Goal: Task Accomplishment & Management: Use online tool/utility

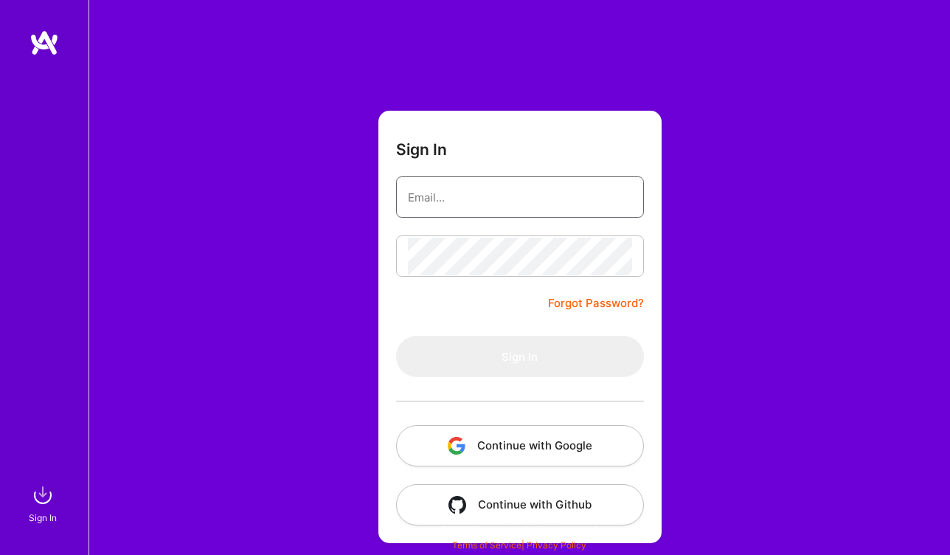
type input "[EMAIL_ADDRESS][DOMAIN_NAME]"
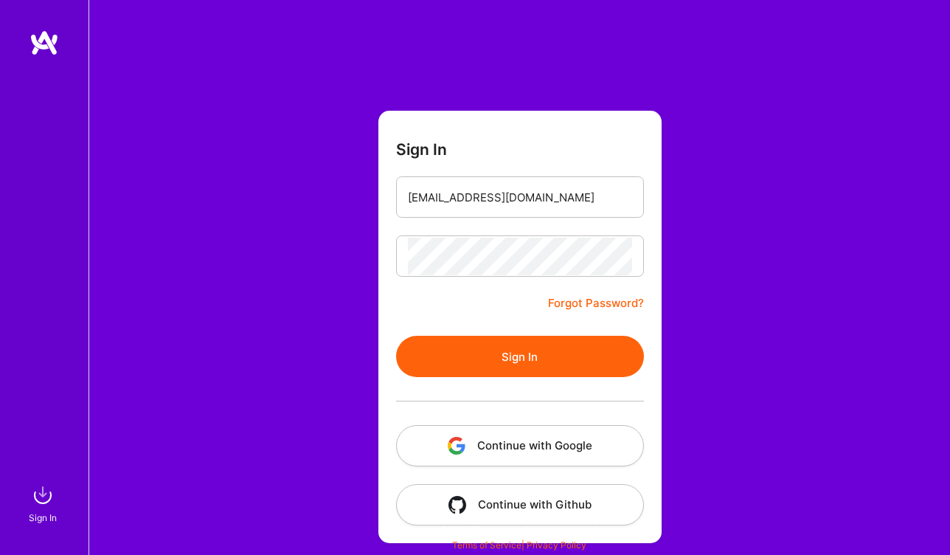
click at [443, 317] on form "Sign In [EMAIL_ADDRESS][DOMAIN_NAME] Forgot Password? Sign In Continue with Goo…" at bounding box center [519, 327] width 283 height 432
click at [533, 363] on button "Sign In" at bounding box center [520, 356] width 248 height 41
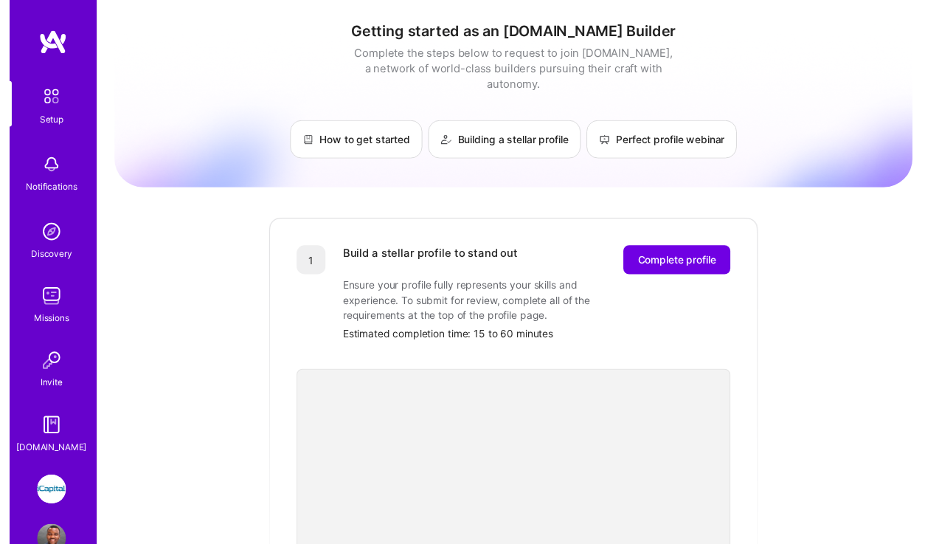
scroll to position [38, 0]
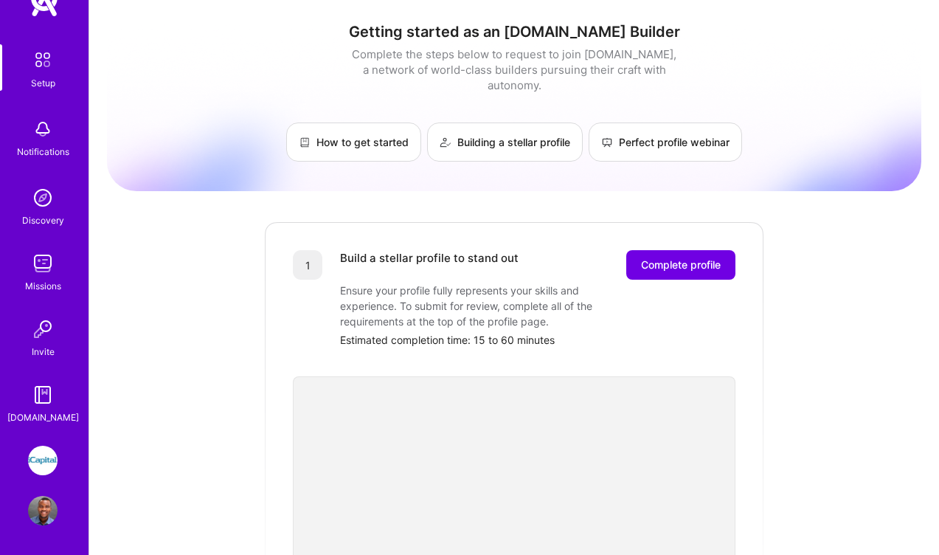
click at [43, 462] on img at bounding box center [43, 461] width 30 height 30
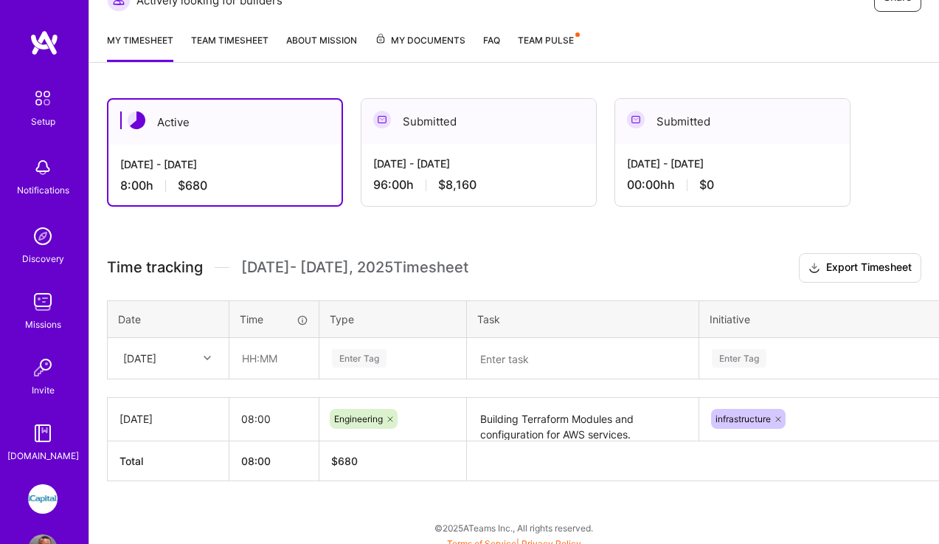
scroll to position [257, 0]
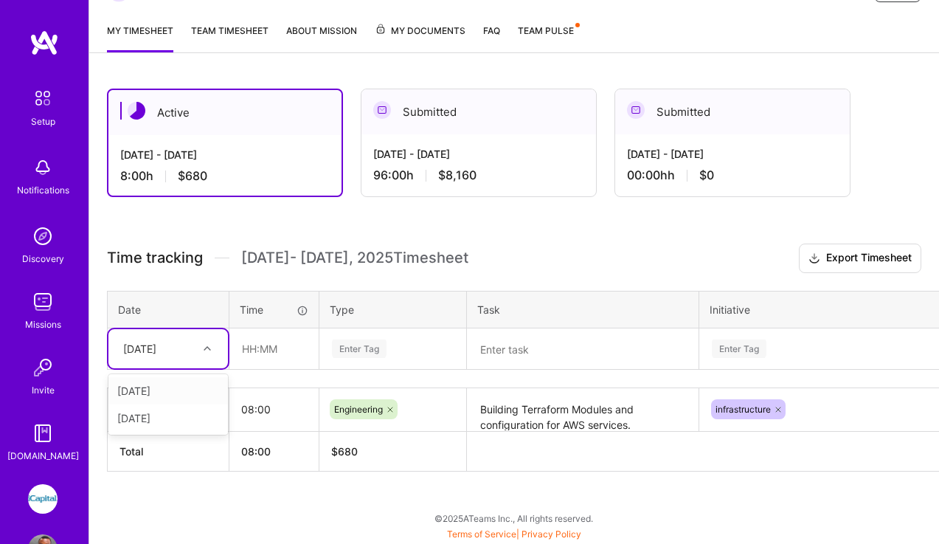
click at [209, 349] on icon at bounding box center [207, 347] width 7 height 7
click at [194, 421] on div "[DATE]" at bounding box center [167, 417] width 119 height 27
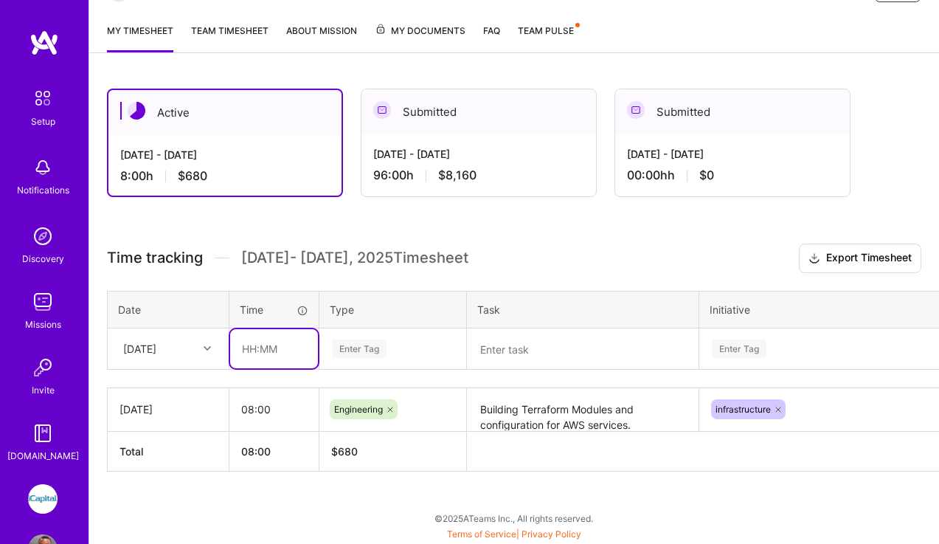
click at [294, 361] on input "text" at bounding box center [274, 348] width 88 height 39
type input "08:00"
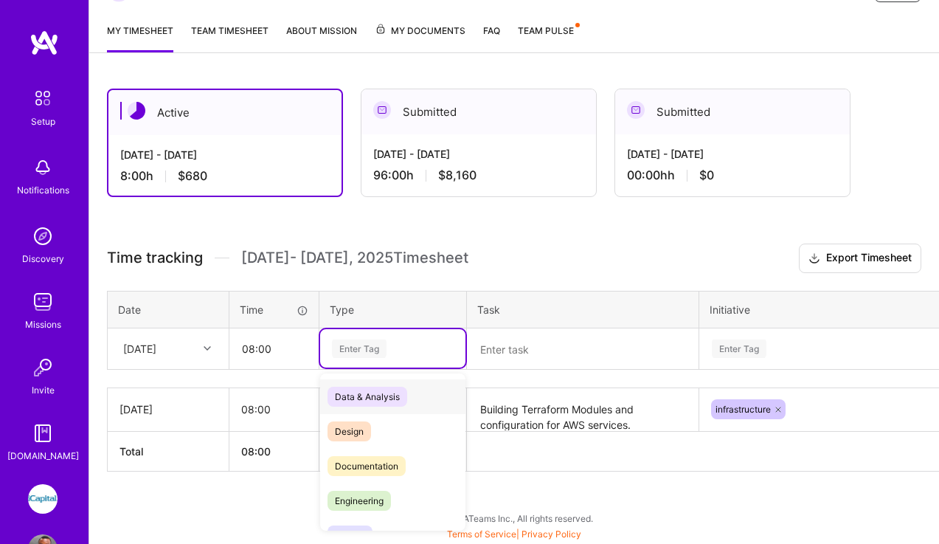
click at [392, 353] on div "Enter Tag" at bounding box center [392, 348] width 125 height 18
click at [369, 502] on span "Engineering" at bounding box center [358, 501] width 63 height 20
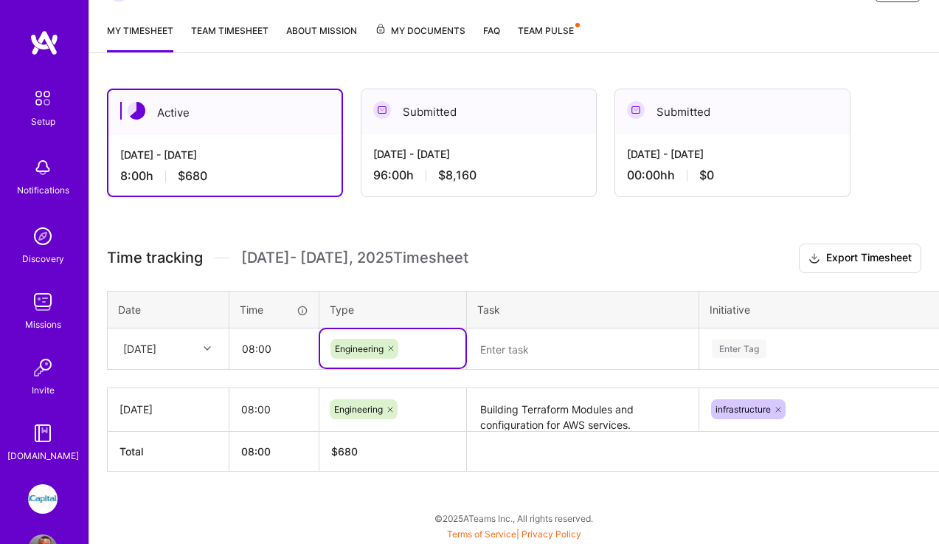
click at [562, 341] on textarea at bounding box center [582, 349] width 229 height 38
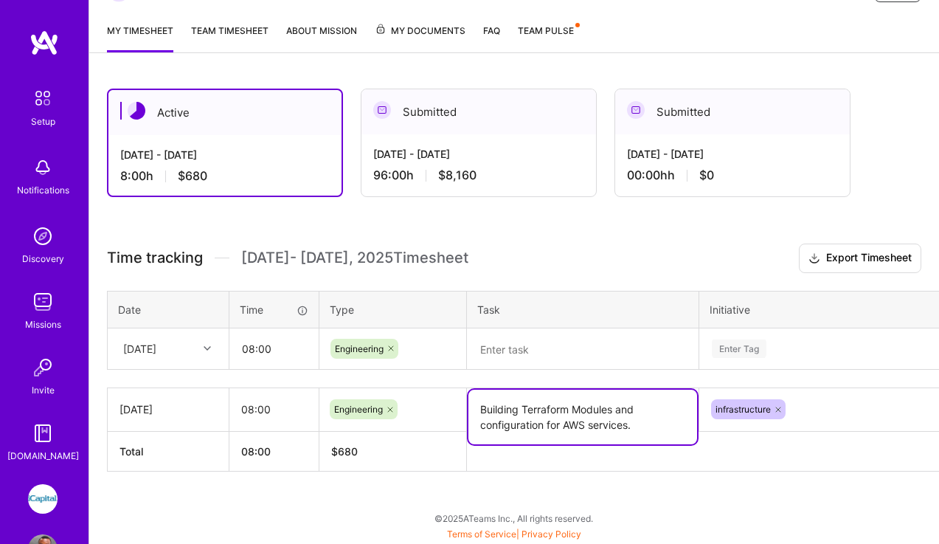
drag, startPoint x: 482, startPoint y: 411, endPoint x: 632, endPoint y: 431, distance: 151.2
click at [632, 431] on textarea "Building Terraform Modules and configuration for AWS services." at bounding box center [582, 416] width 229 height 55
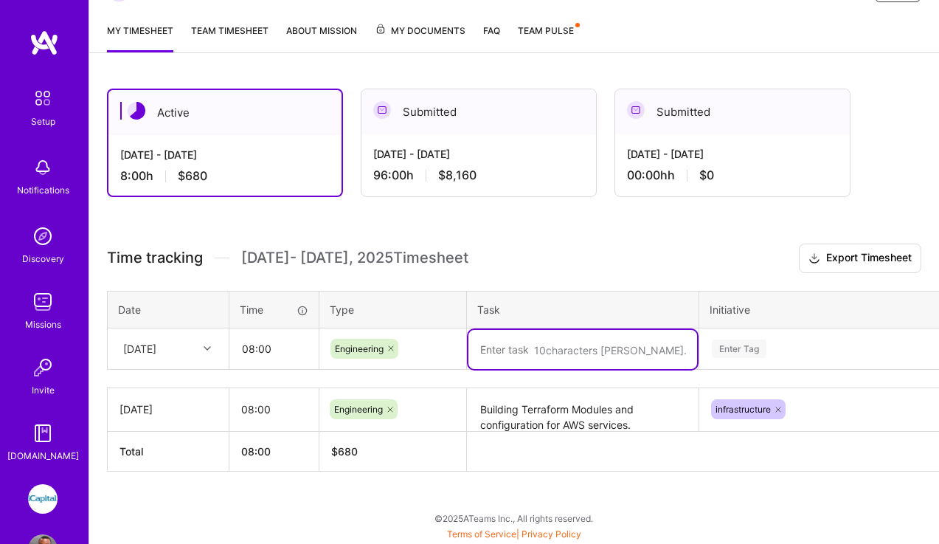
click at [510, 351] on textarea at bounding box center [582, 349] width 229 height 39
paste textarea "Building Terraform Modules and configuration for AWS services."
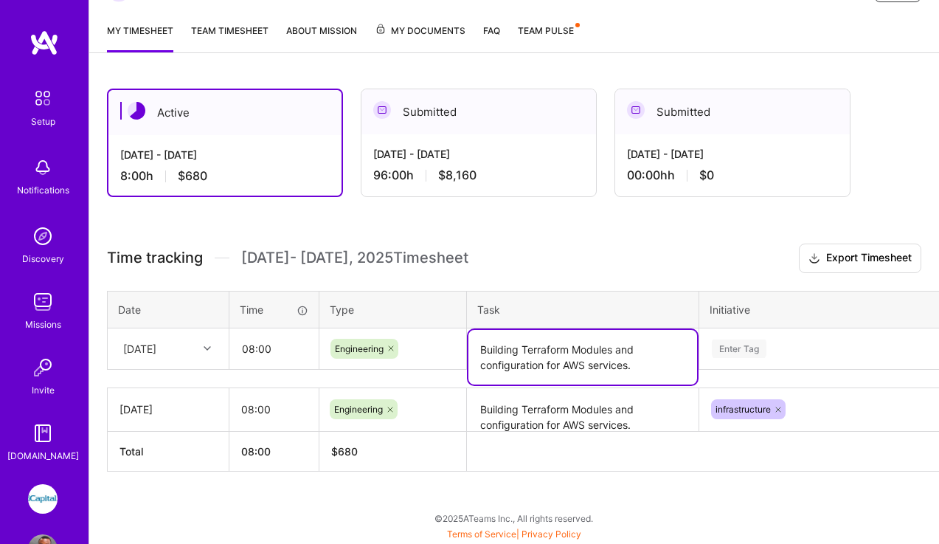
type textarea "Building Terraform Modules and configuration for AWS services."
click at [695, 491] on div "Active [DATE] - [DATE] 8:00 h $680 Submitted [DATE] - [DATE] 96:00 h $8,160 Sub…" at bounding box center [514, 307] width 850 height 473
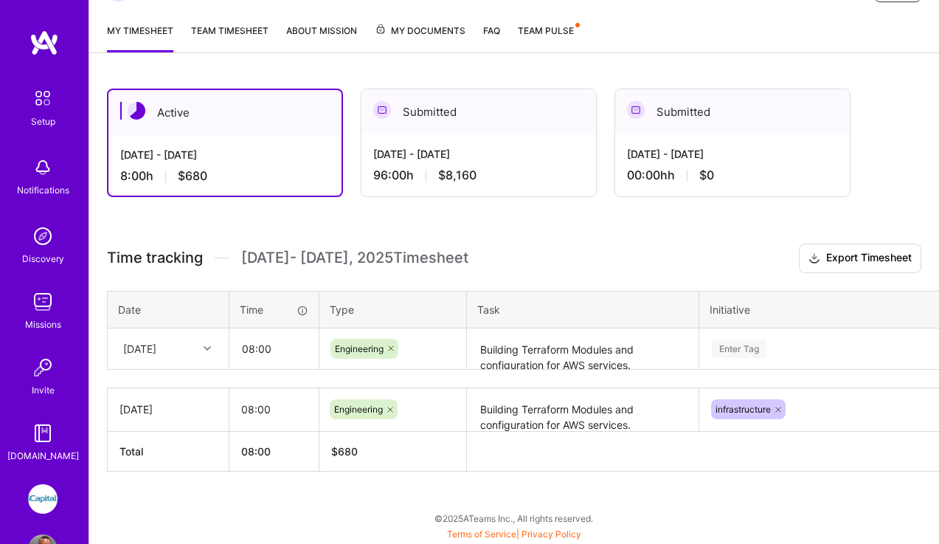
click at [769, 340] on div "Enter Tag" at bounding box center [835, 348] width 270 height 38
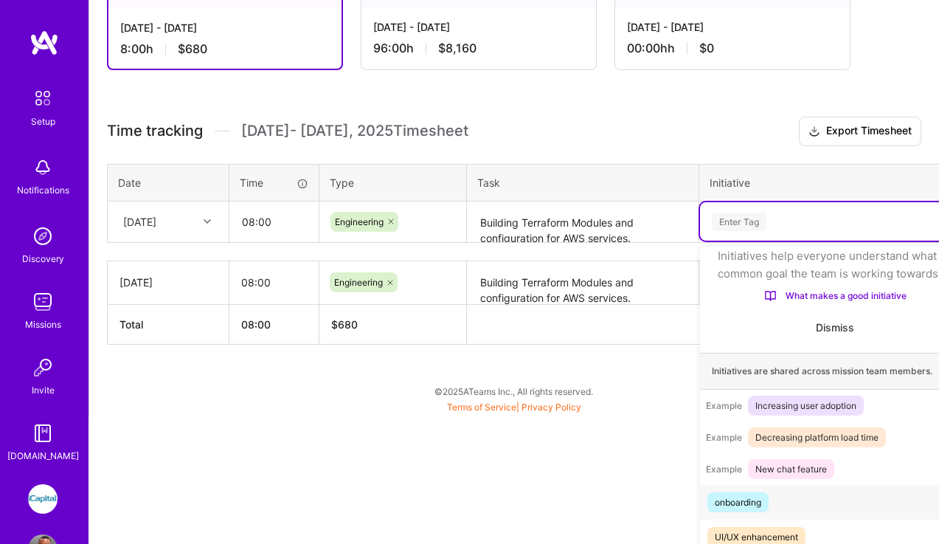
scroll to position [49, 0]
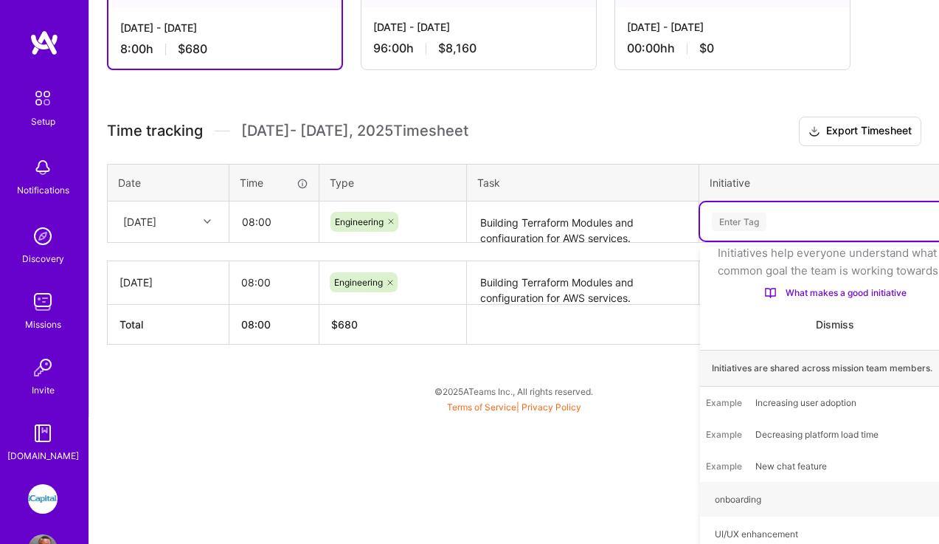
click at [783, 218] on div "Active [DATE] - [DATE] 8:00 h $680 Submitted [DATE] - [DATE] 96:00 h $8,160 Sub…" at bounding box center [514, 180] width 850 height 473
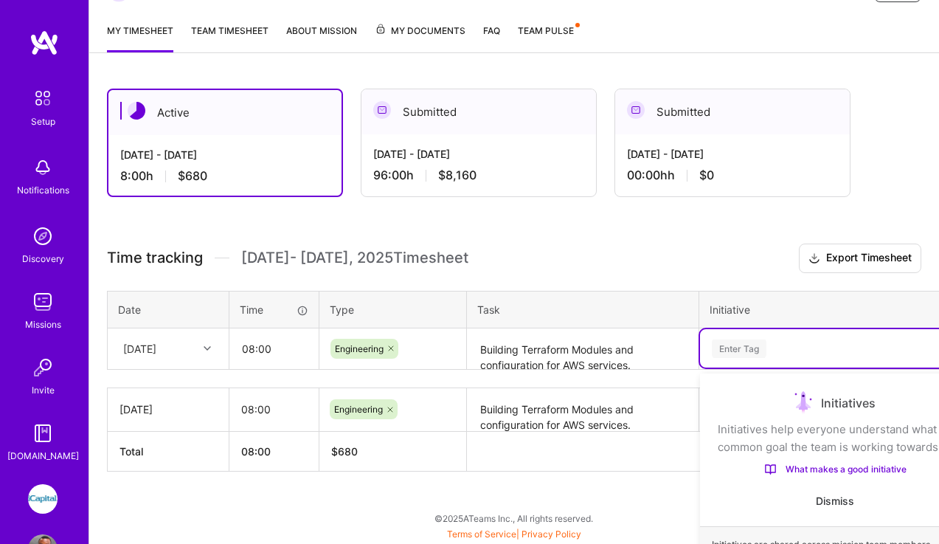
click at [758, 350] on div "option onboarding focused, 1 of 79. 79 results available. Use Up and Down to ch…" at bounding box center [835, 348] width 270 height 38
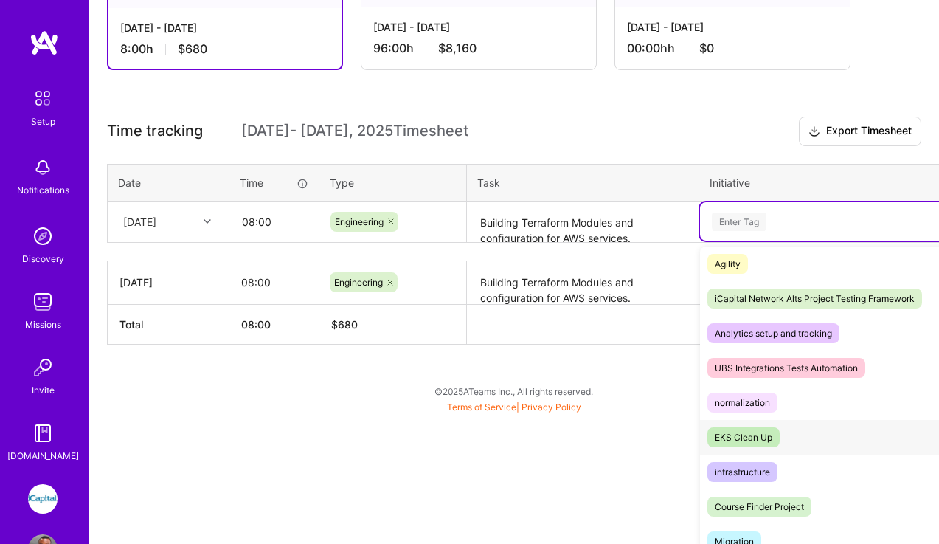
scroll to position [459, 0]
click at [754, 479] on div "infrastructure" at bounding box center [742, 470] width 55 height 15
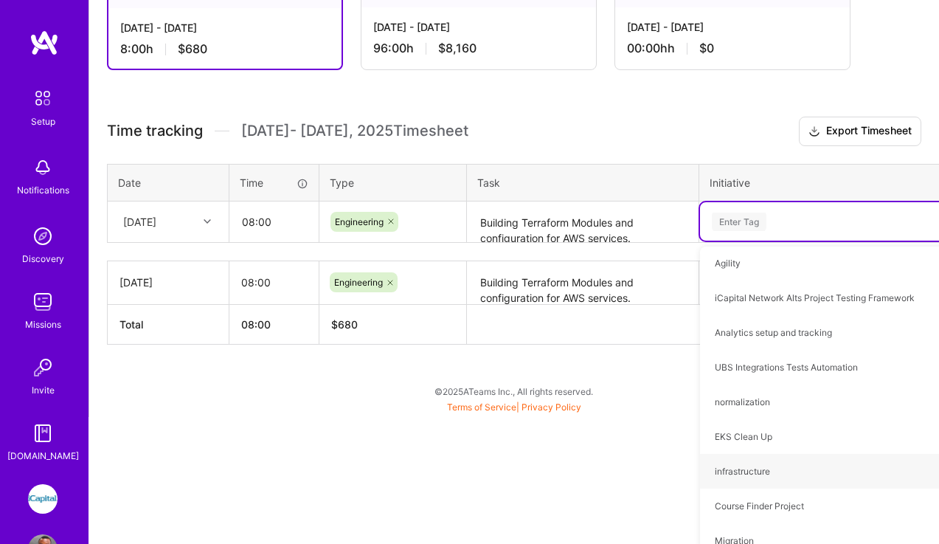
scroll to position [257, 0]
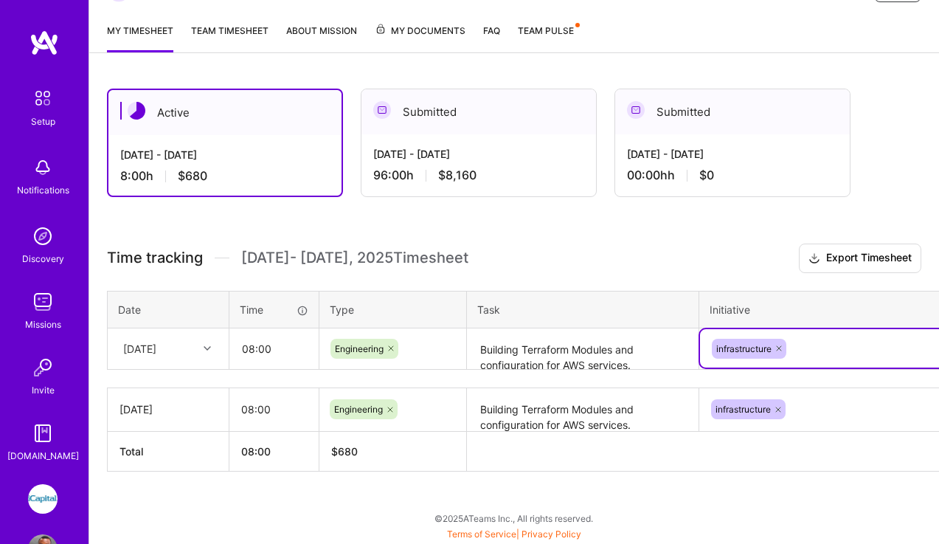
click at [676, 487] on div "Active [DATE] - [DATE] 8:00 h $680 Submitted [DATE] - [DATE] 96:00 h $8,160 Sub…" at bounding box center [514, 307] width 850 height 473
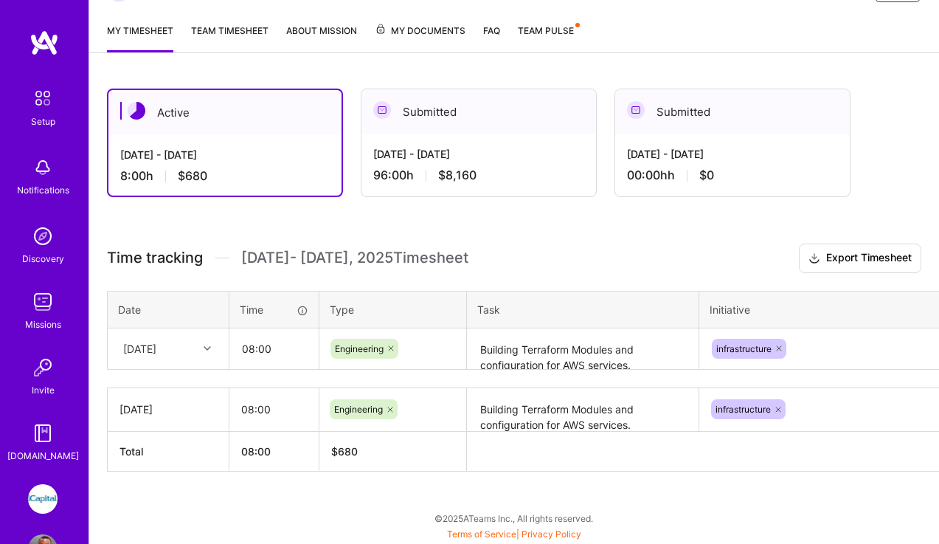
scroll to position [257, 82]
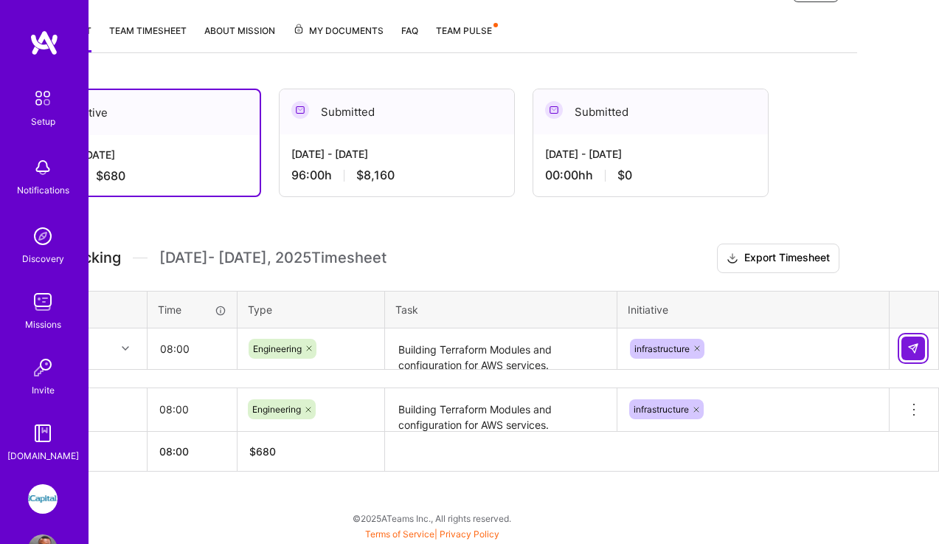
click at [913, 354] on button at bounding box center [913, 348] width 24 height 24
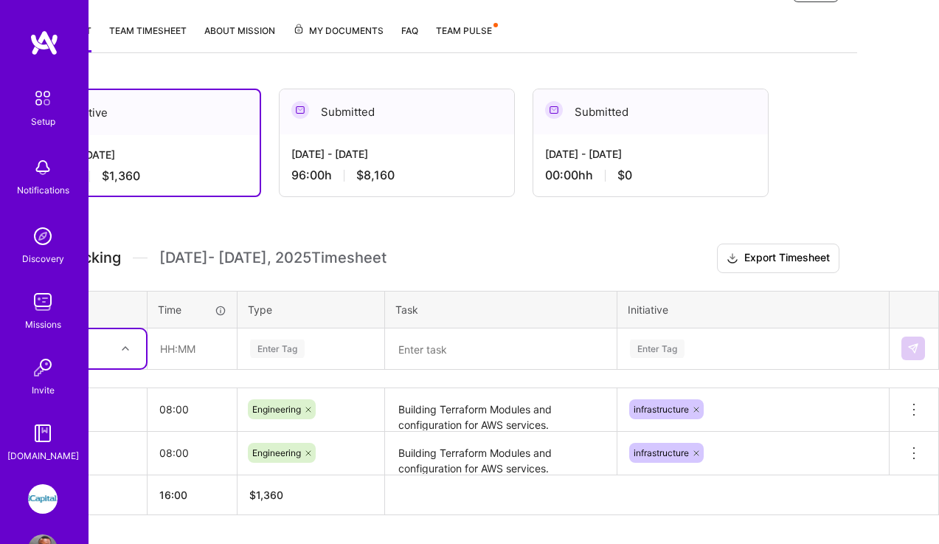
scroll to position [257, 0]
